Goal: Transaction & Acquisition: Purchase product/service

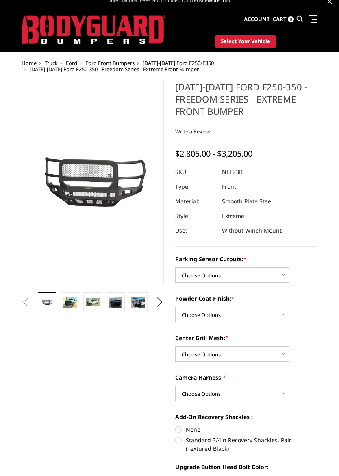
scroll to position [8, 0]
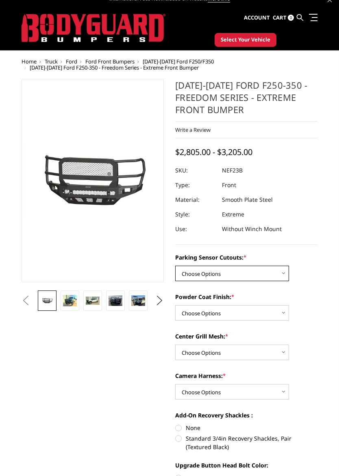
click at [283, 271] on select "Choose Options No - Without Parking Sensor Cutouts Yes - With Parking Sensor Cu…" at bounding box center [232, 273] width 114 height 15
select select "2582"
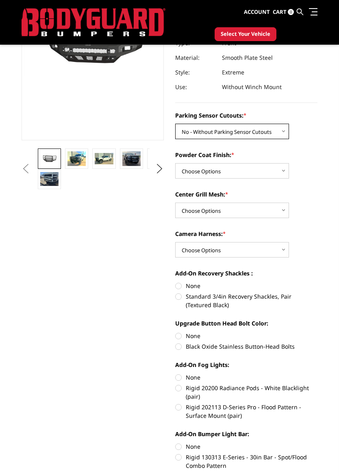
scroll to position [127, 0]
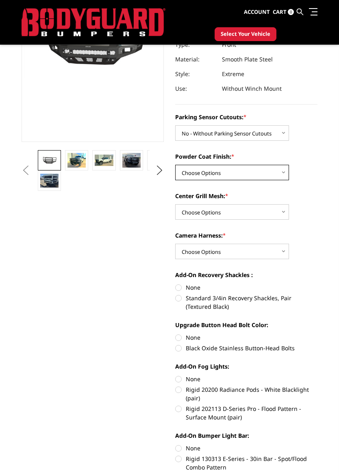
click at [276, 172] on select "Choose Options Bare Metal Textured Black Powder Coat" at bounding box center [232, 172] width 114 height 15
select select "2584"
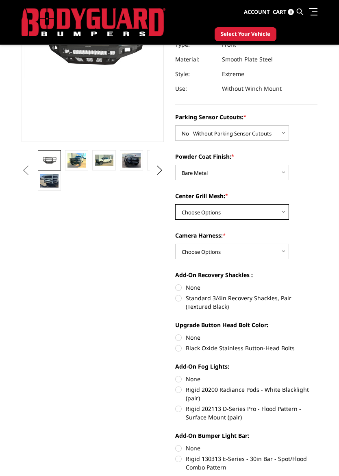
click at [275, 211] on select "Choose Options With Center Grill Mesh Without Center Grill Mesh" at bounding box center [232, 211] width 114 height 15
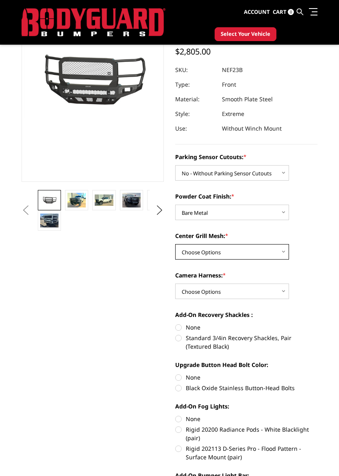
scroll to position [76, 0]
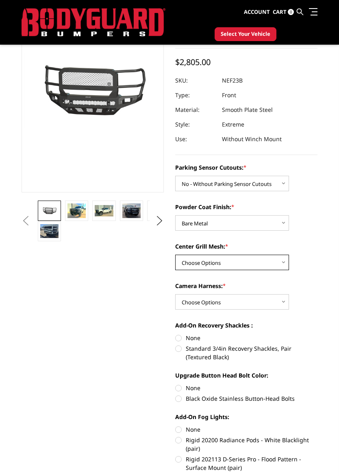
click at [273, 261] on select "Choose Options With Center Grill Mesh Without Center Grill Mesh" at bounding box center [232, 262] width 114 height 15
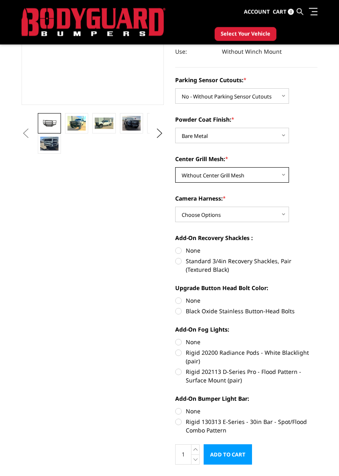
scroll to position [164, 0]
click at [268, 177] on select "Choose Options With Center Grill Mesh Without Center Grill Mesh" at bounding box center [232, 175] width 114 height 15
click at [271, 177] on select "Choose Options With Center Grill Mesh Without Center Grill Mesh" at bounding box center [232, 175] width 114 height 15
select select "2587"
click at [269, 217] on select "Choose Options WITH Camera Harness WITHOUT Camera Harness" at bounding box center [232, 214] width 114 height 15
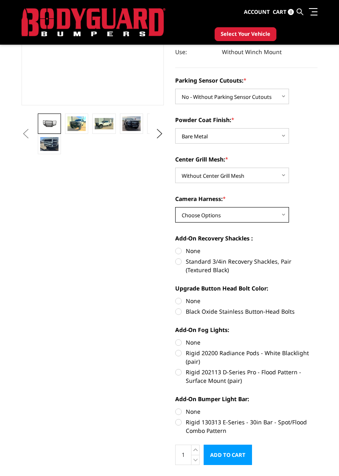
select select "2588"
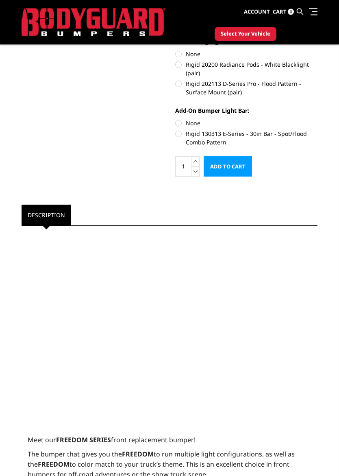
scroll to position [453, 0]
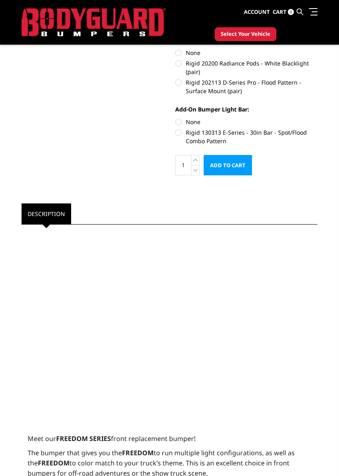
click at [242, 166] on input "Add to Cart" at bounding box center [228, 165] width 48 height 20
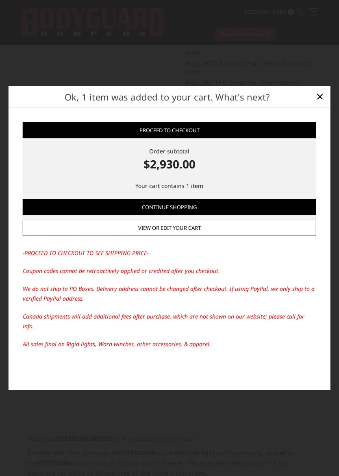
click at [319, 102] on span "×" at bounding box center [319, 95] width 7 height 17
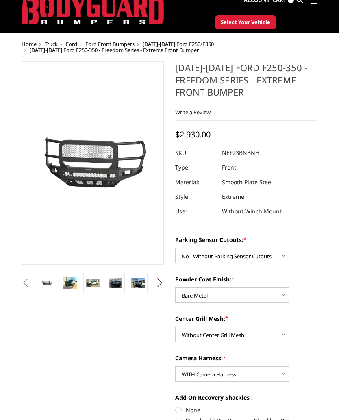
scroll to position [24, 0]
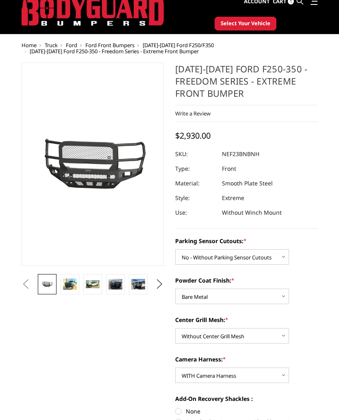
click at [112, 286] on img at bounding box center [116, 284] width 14 height 11
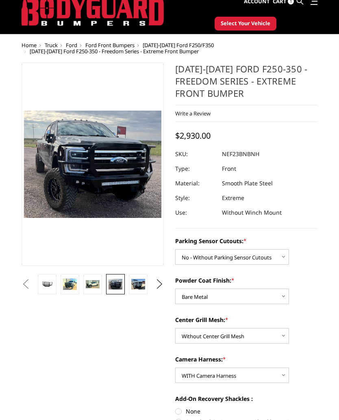
click at [94, 288] on img at bounding box center [93, 284] width 14 height 8
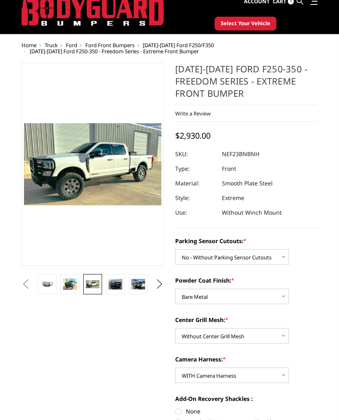
click at [116, 285] on img at bounding box center [116, 284] width 14 height 11
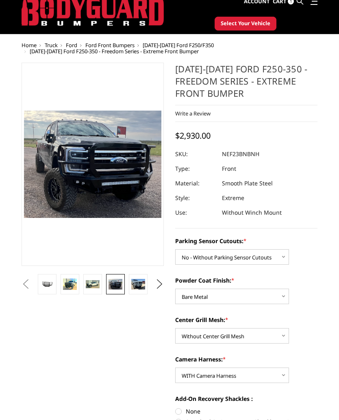
click at [154, 286] on button "Next" at bounding box center [160, 284] width 12 height 12
click at [75, 285] on img at bounding box center [70, 284] width 14 height 8
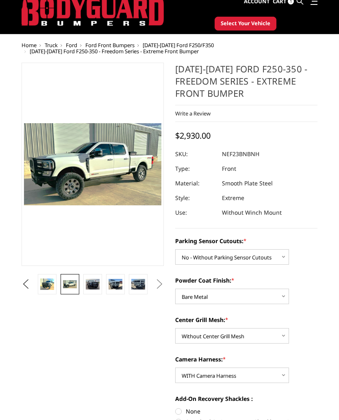
click at [32, 283] on button "Previous" at bounding box center [26, 284] width 12 height 12
